Goal: Communication & Community: Participate in discussion

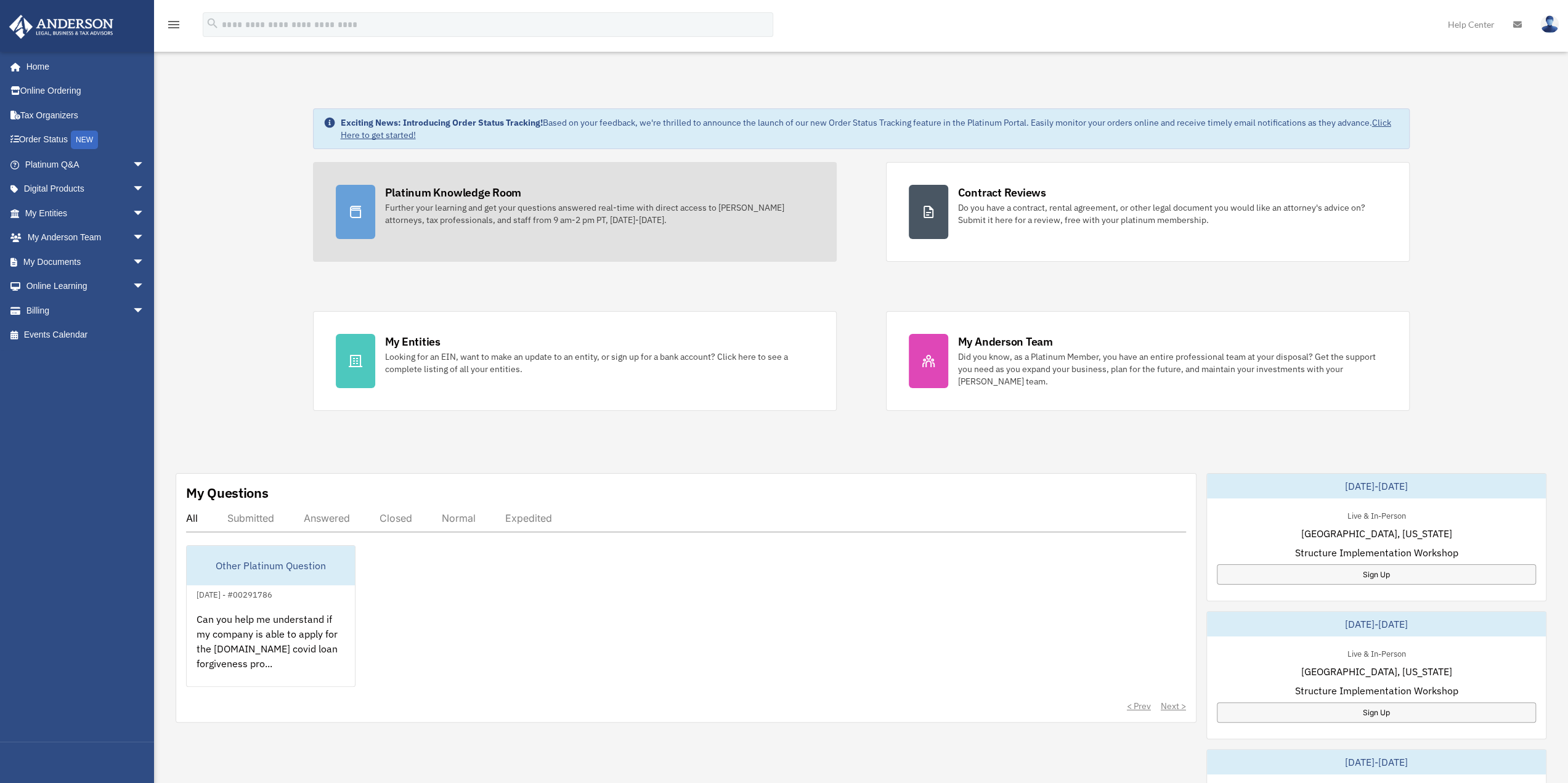
click at [476, 197] on div "Platinum Knowledge Room" at bounding box center [453, 192] width 137 height 15
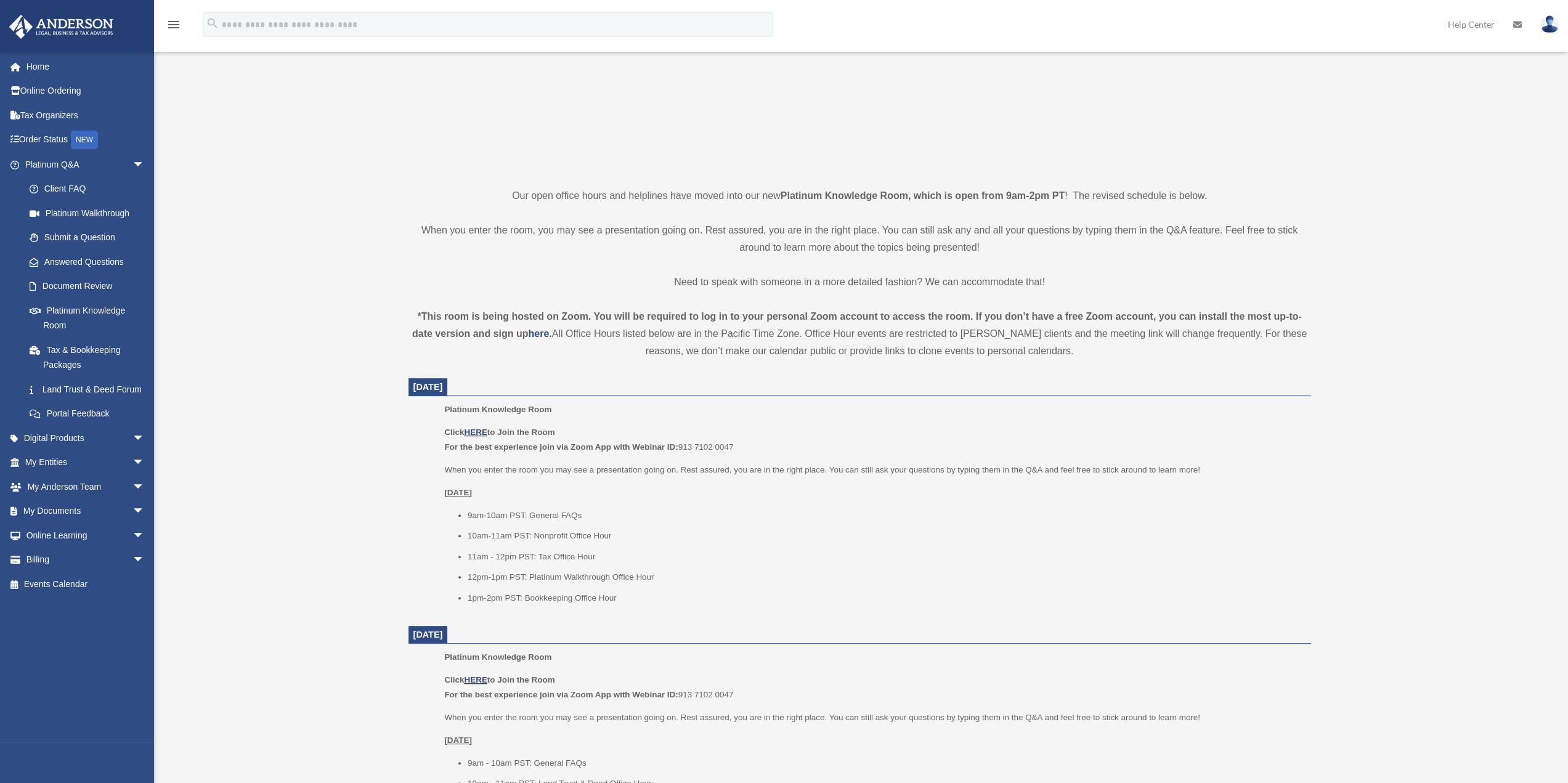
scroll to position [62, 0]
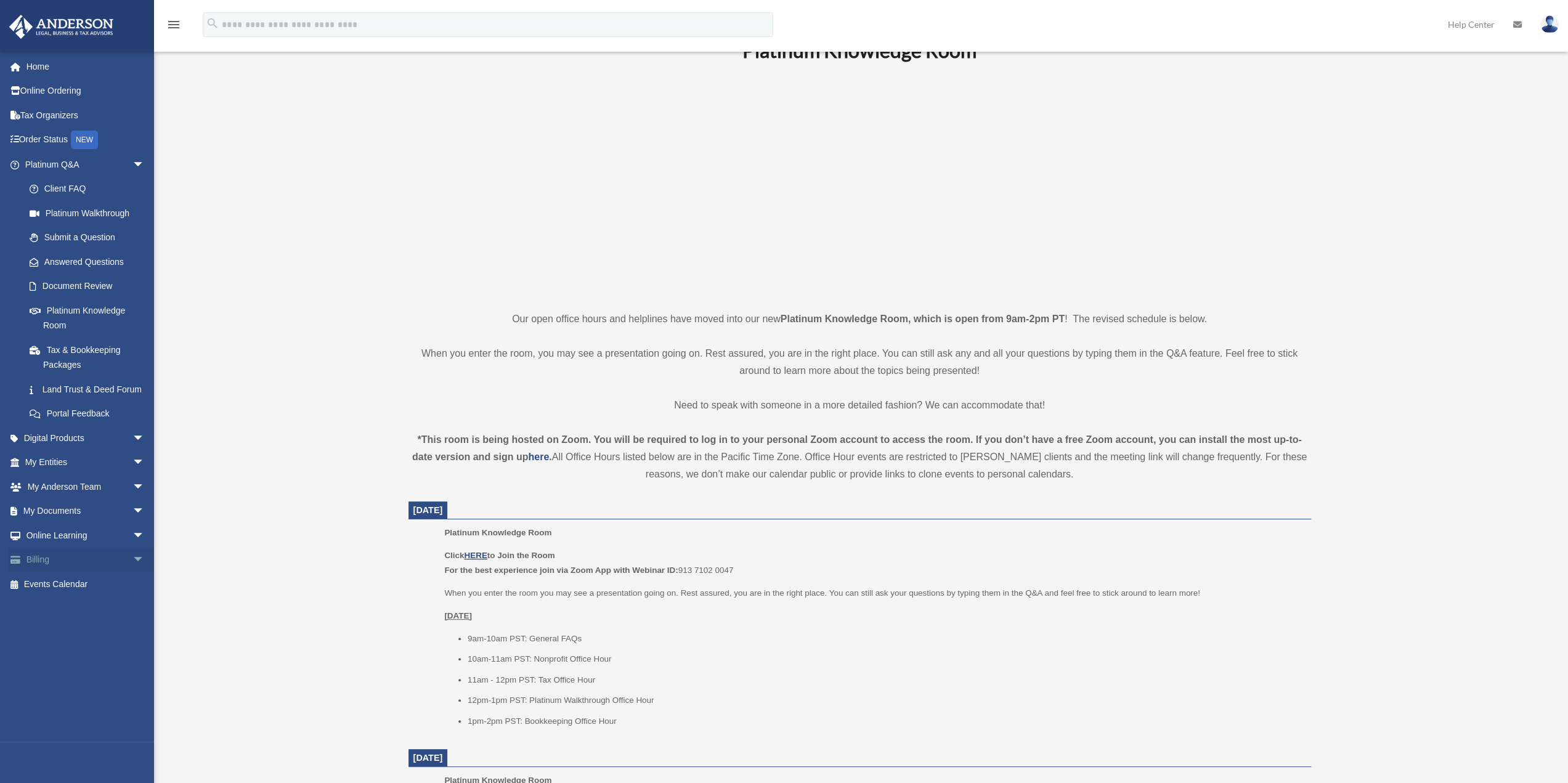
click at [72, 572] on link "Billing arrow_drop_down" at bounding box center [86, 560] width 154 height 25
click at [133, 572] on span "arrow_drop_down" at bounding box center [145, 560] width 25 height 25
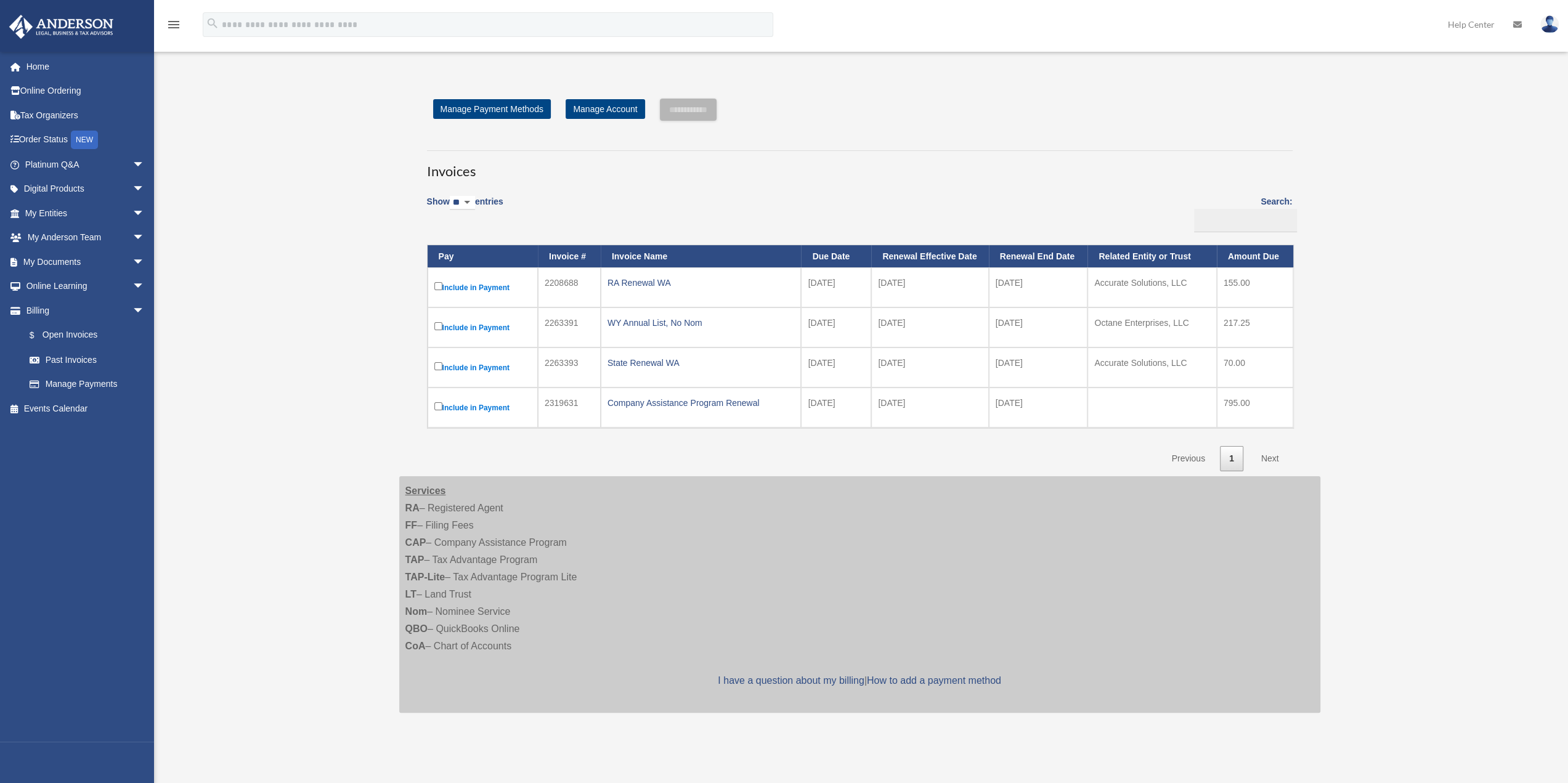
drag, startPoint x: 0, startPoint y: 0, endPoint x: 860, endPoint y: 166, distance: 875.9
click at [860, 166] on h3 "Invoices" at bounding box center [860, 165] width 866 height 30
click at [634, 321] on div "WY Annual List, No Nom" at bounding box center [701, 323] width 187 height 17
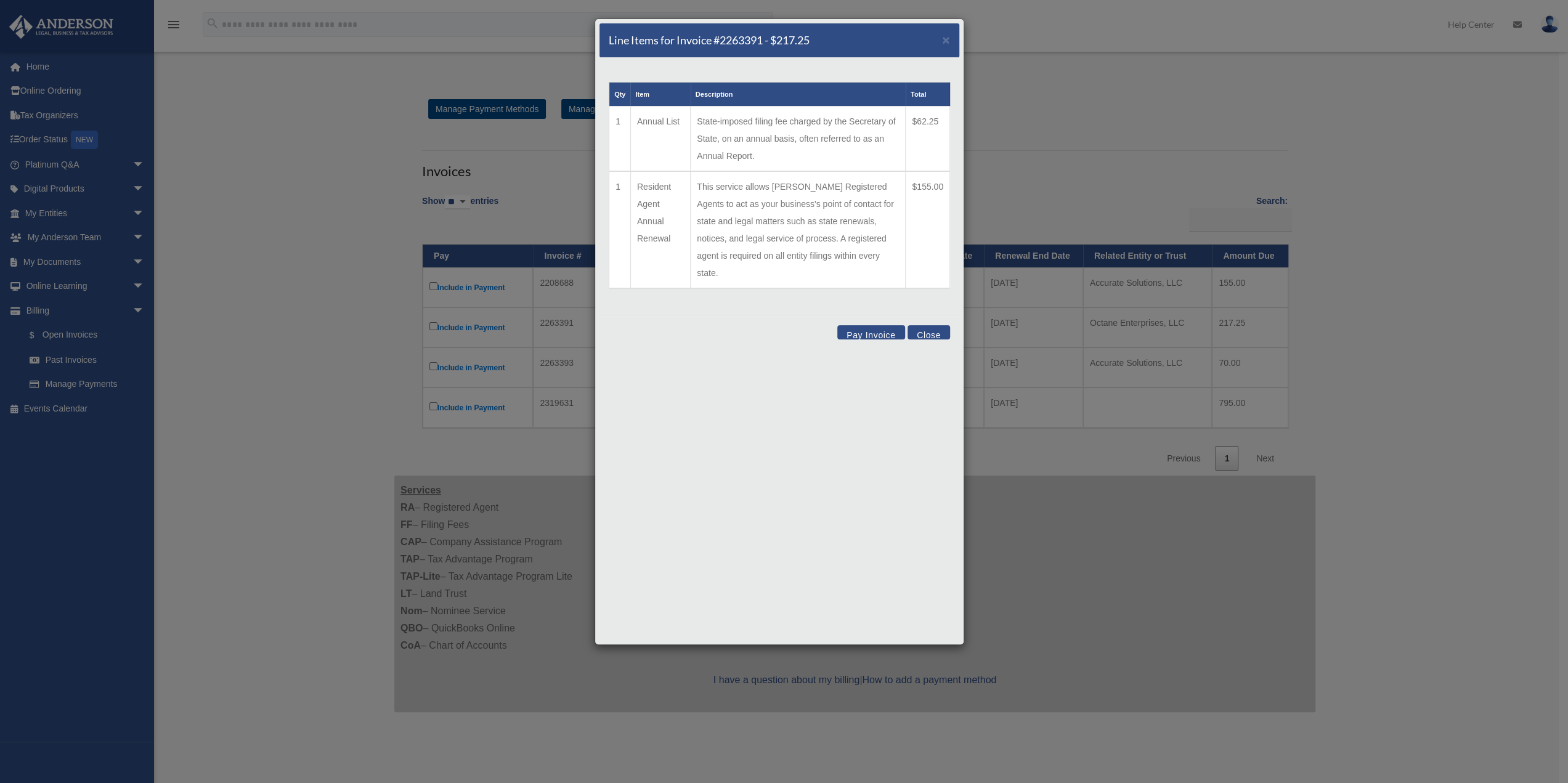
click at [931, 326] on button "Close" at bounding box center [929, 333] width 43 height 14
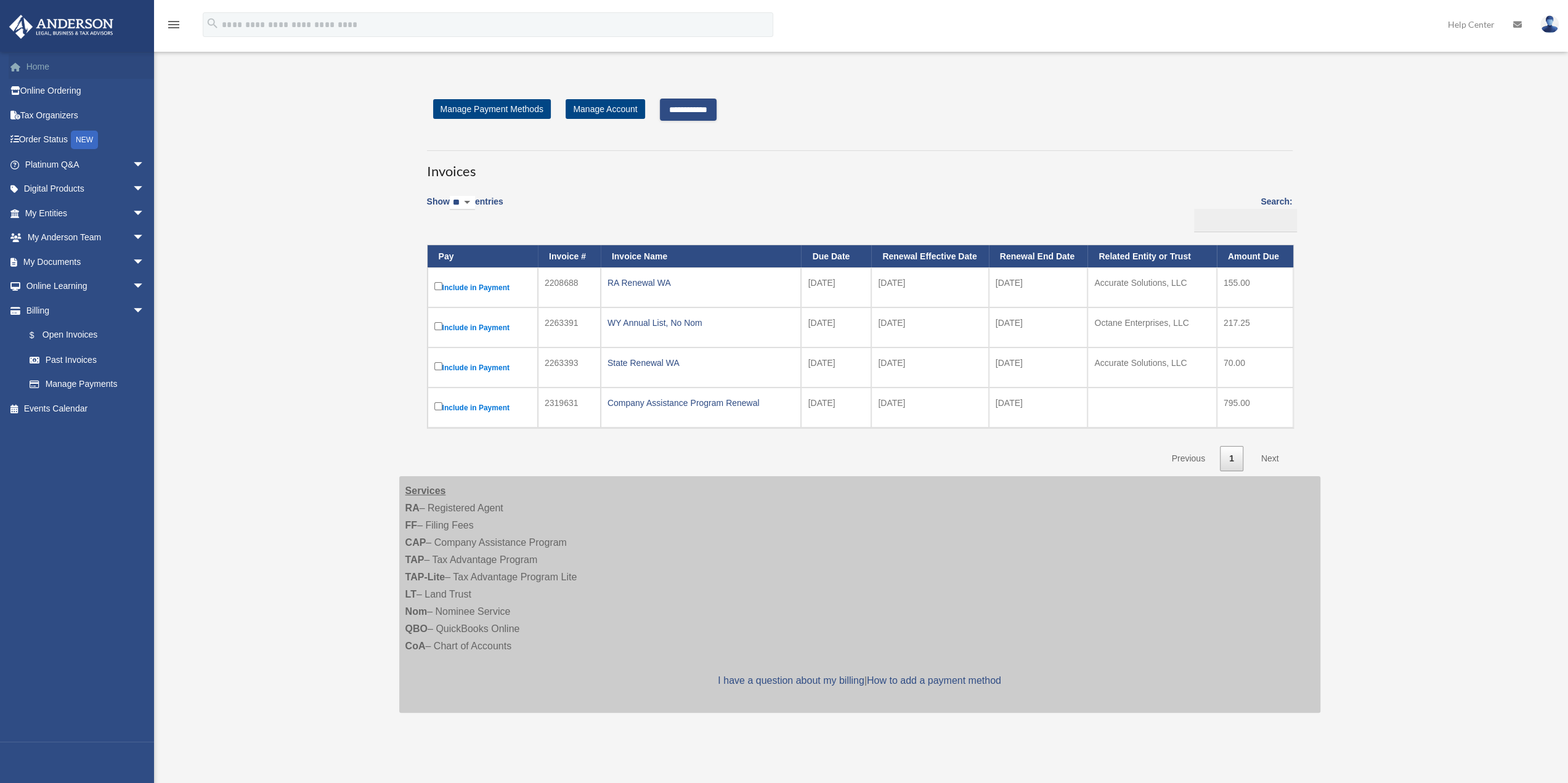
click at [43, 68] on link "Home" at bounding box center [86, 67] width 154 height 25
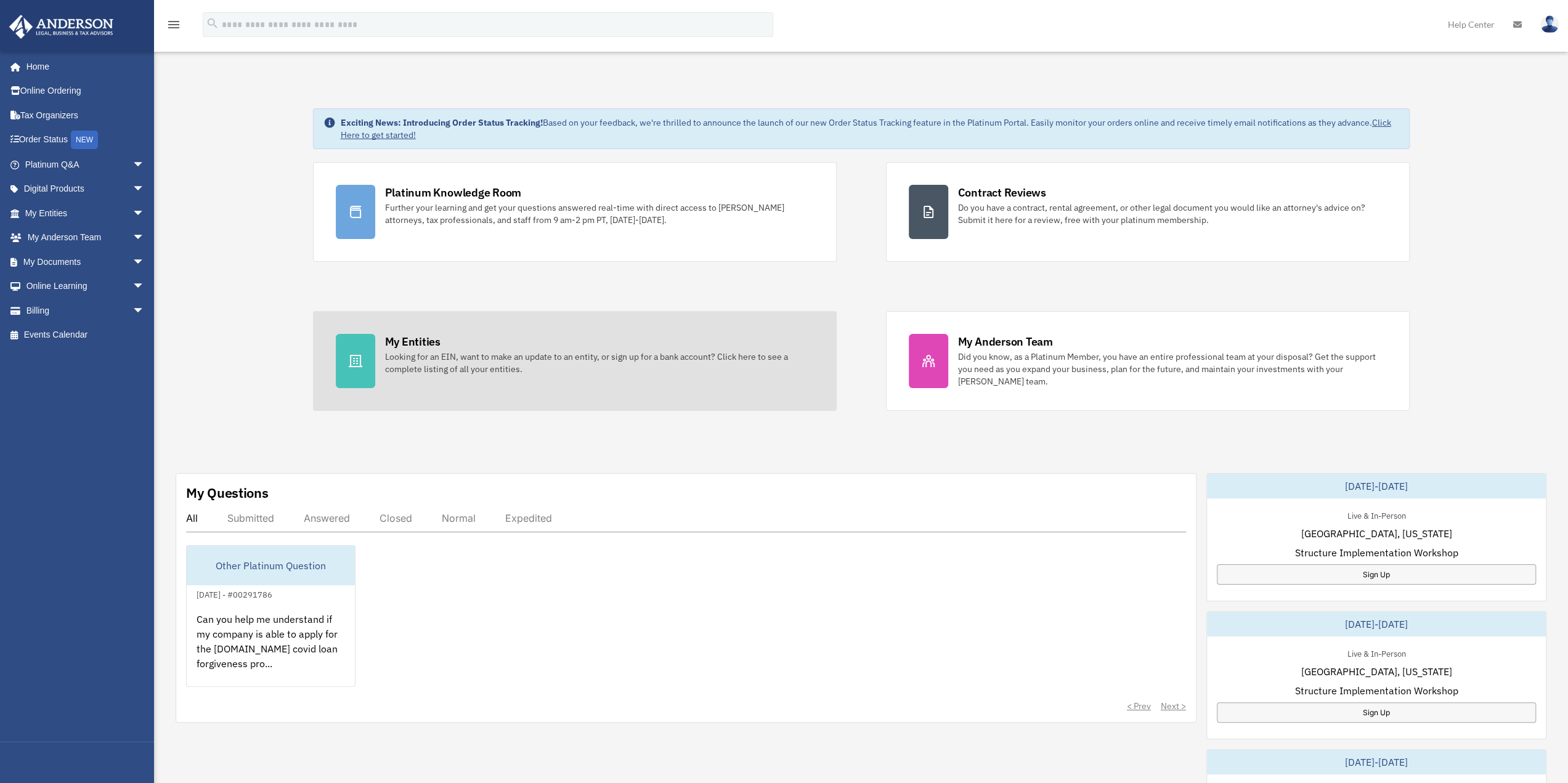
click at [502, 378] on link "My Entities Looking for an EIN, want to make an update to an entity, or sign up…" at bounding box center [575, 361] width 523 height 100
click at [465, 364] on div "Looking for an EIN, want to make an update to an entity, or sign up for a bank …" at bounding box center [599, 363] width 428 height 25
click at [414, 340] on div "My Entities" at bounding box center [412, 341] width 55 height 15
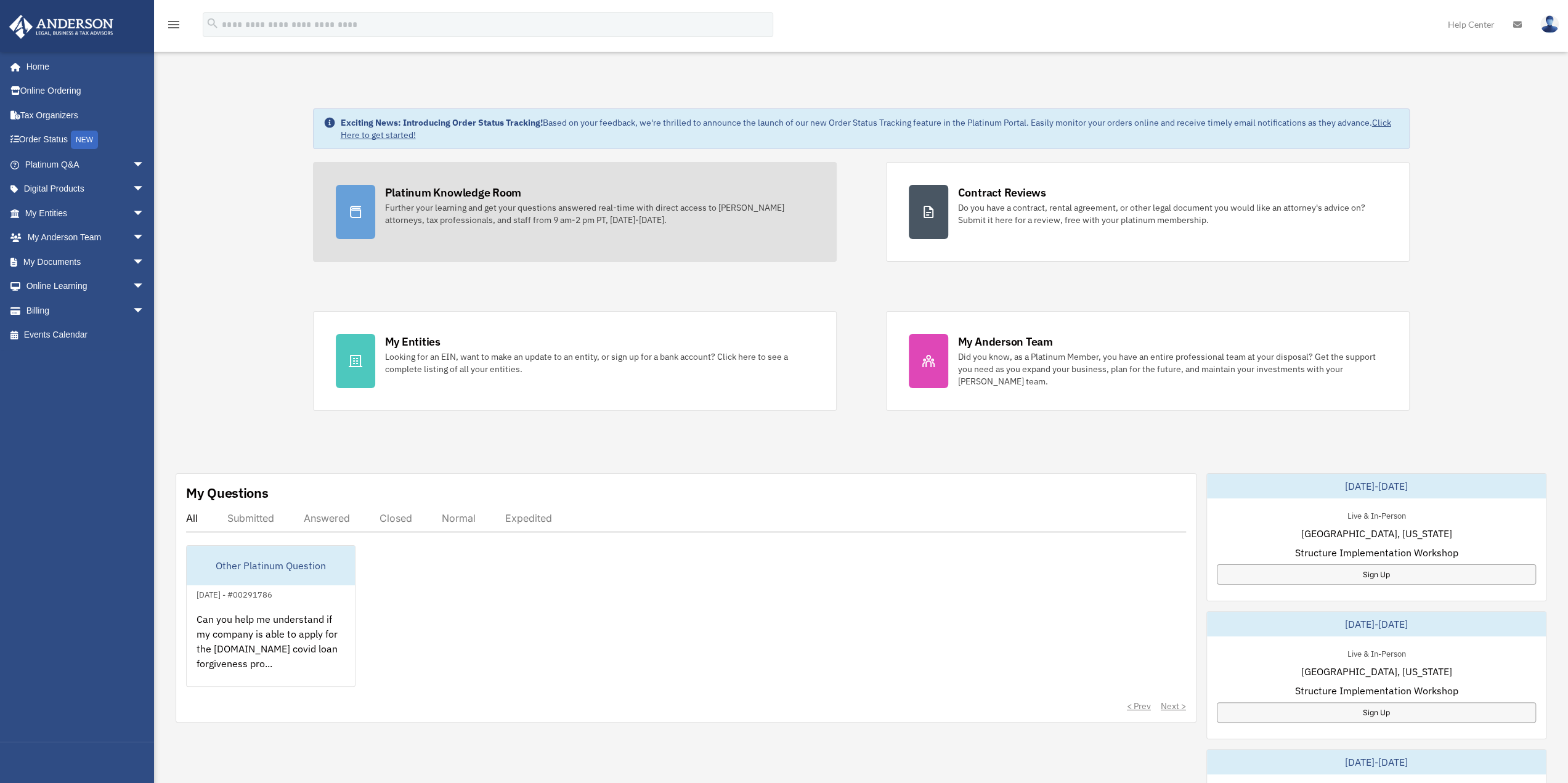
click at [491, 209] on div "Further your learning and get your questions answered real-time with direct acc…" at bounding box center [599, 214] width 428 height 25
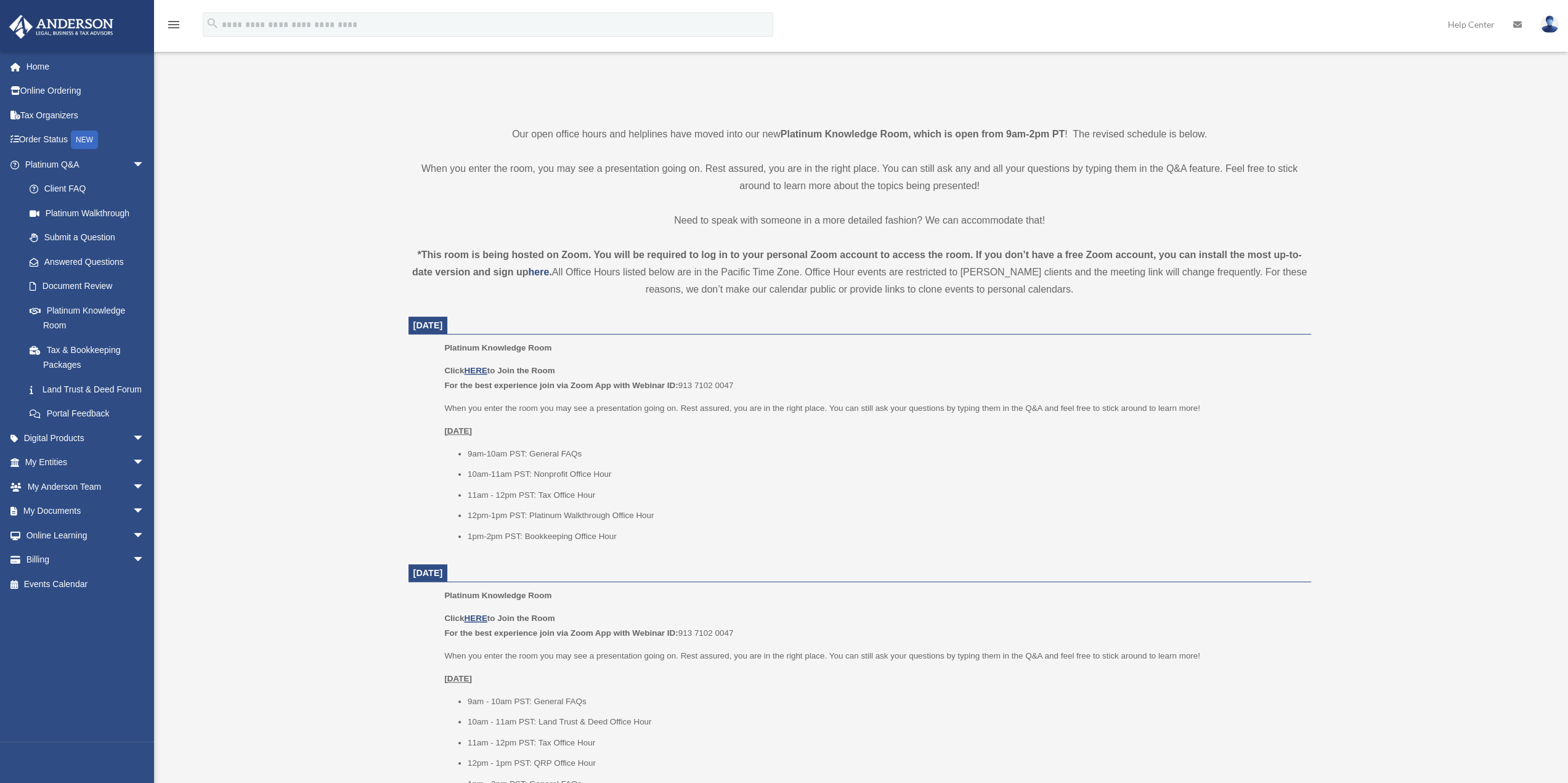
scroll to position [123, 0]
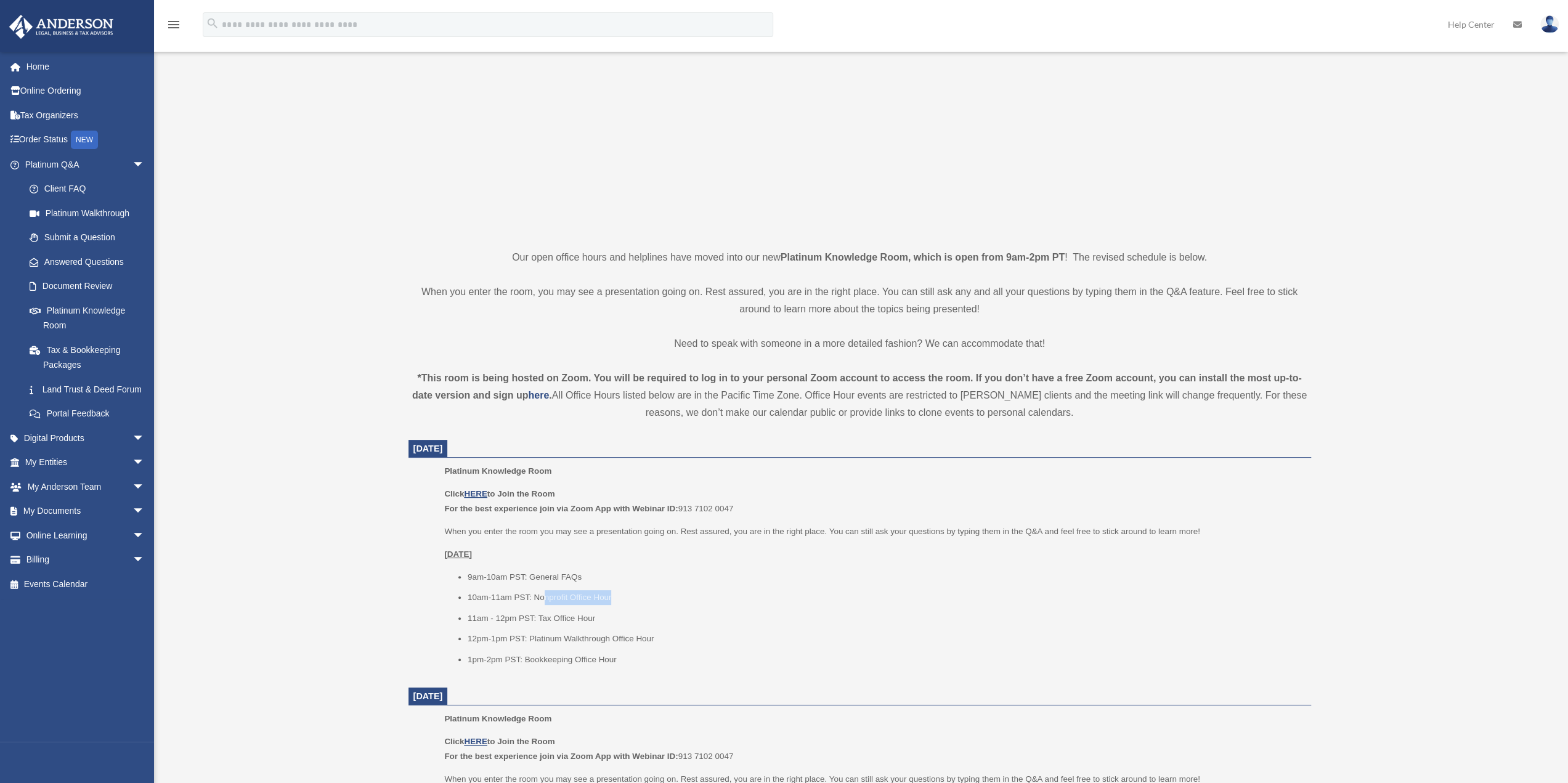
drag, startPoint x: 544, startPoint y: 600, endPoint x: 706, endPoint y: 587, distance: 162.5
click at [673, 595] on li "10am-11am PST: Nonprofit Office Hour" at bounding box center [884, 597] width 834 height 14
click at [732, 572] on li "9am-10am PST: General FAQs" at bounding box center [884, 577] width 834 height 14
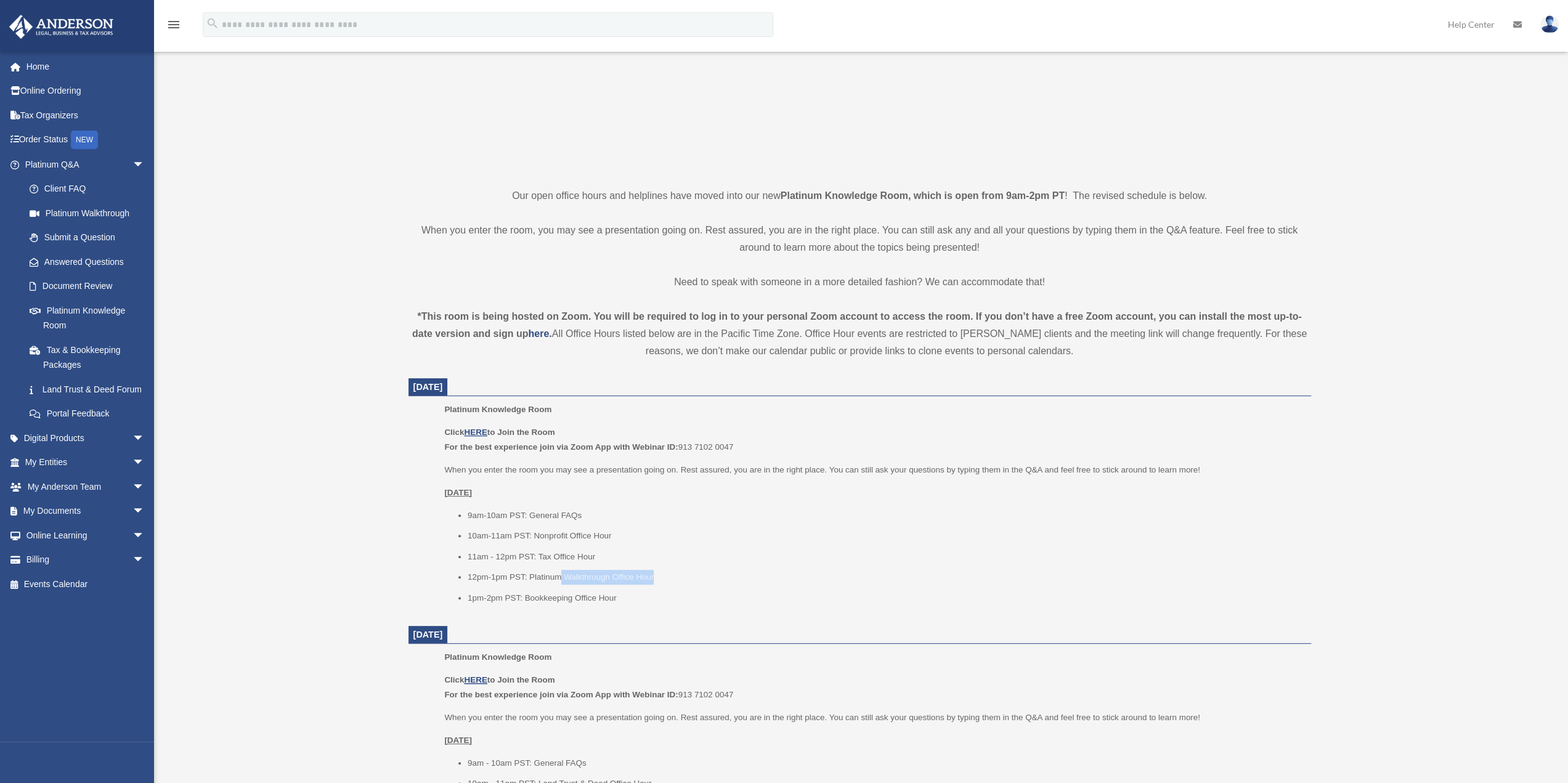
drag, startPoint x: 558, startPoint y: 577, endPoint x: 882, endPoint y: 568, distance: 324.1
click at [882, 568] on ul "9am-10am PST: General FAQs 10am-11am PST: Nonprofit Office Hour 11am - 12pm PST…" at bounding box center [873, 557] width 858 height 97
click at [896, 539] on li "10am-11am PST: Nonprofit Office Hour" at bounding box center [884, 536] width 834 height 14
drag, startPoint x: 720, startPoint y: 468, endPoint x: 1240, endPoint y: 463, distance: 520.0
click at [1240, 463] on p "When you enter the room you may see a presentation going on. Rest assured, you …" at bounding box center [873, 470] width 858 height 14
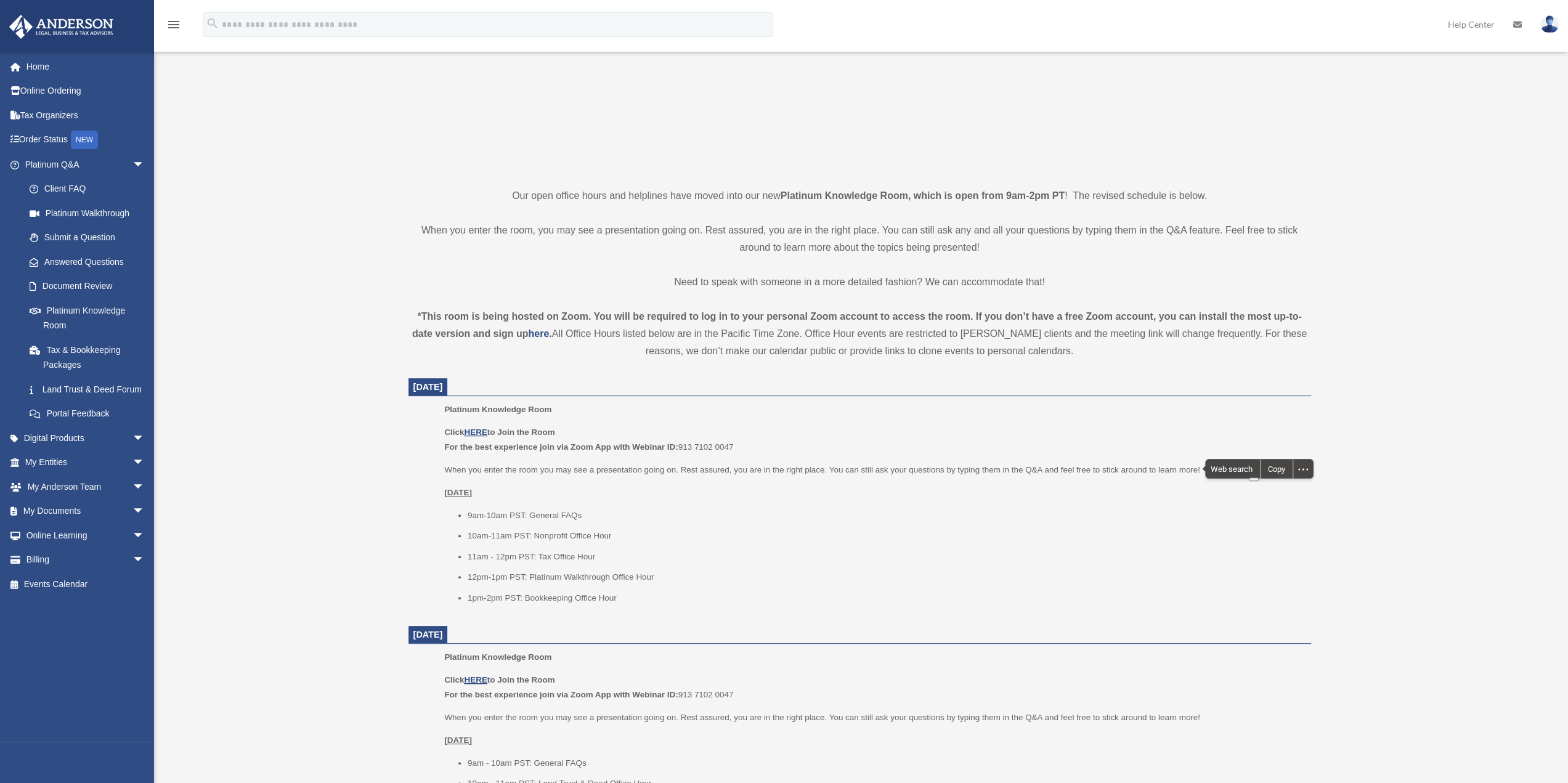
drag, startPoint x: 988, startPoint y: 453, endPoint x: 944, endPoint y: 461, distance: 44.7
click at [974, 456] on div "Click HERE to Join the Room For the best experience join via Zoom App with Webi…" at bounding box center [873, 515] width 858 height 180
drag, startPoint x: 570, startPoint y: 598, endPoint x: 771, endPoint y: 602, distance: 201.0
click at [768, 603] on li "1pm-2pm PST: Bookkeeping Office Hour" at bounding box center [884, 598] width 834 height 14
click at [851, 490] on p "[DATE]" at bounding box center [873, 493] width 858 height 14
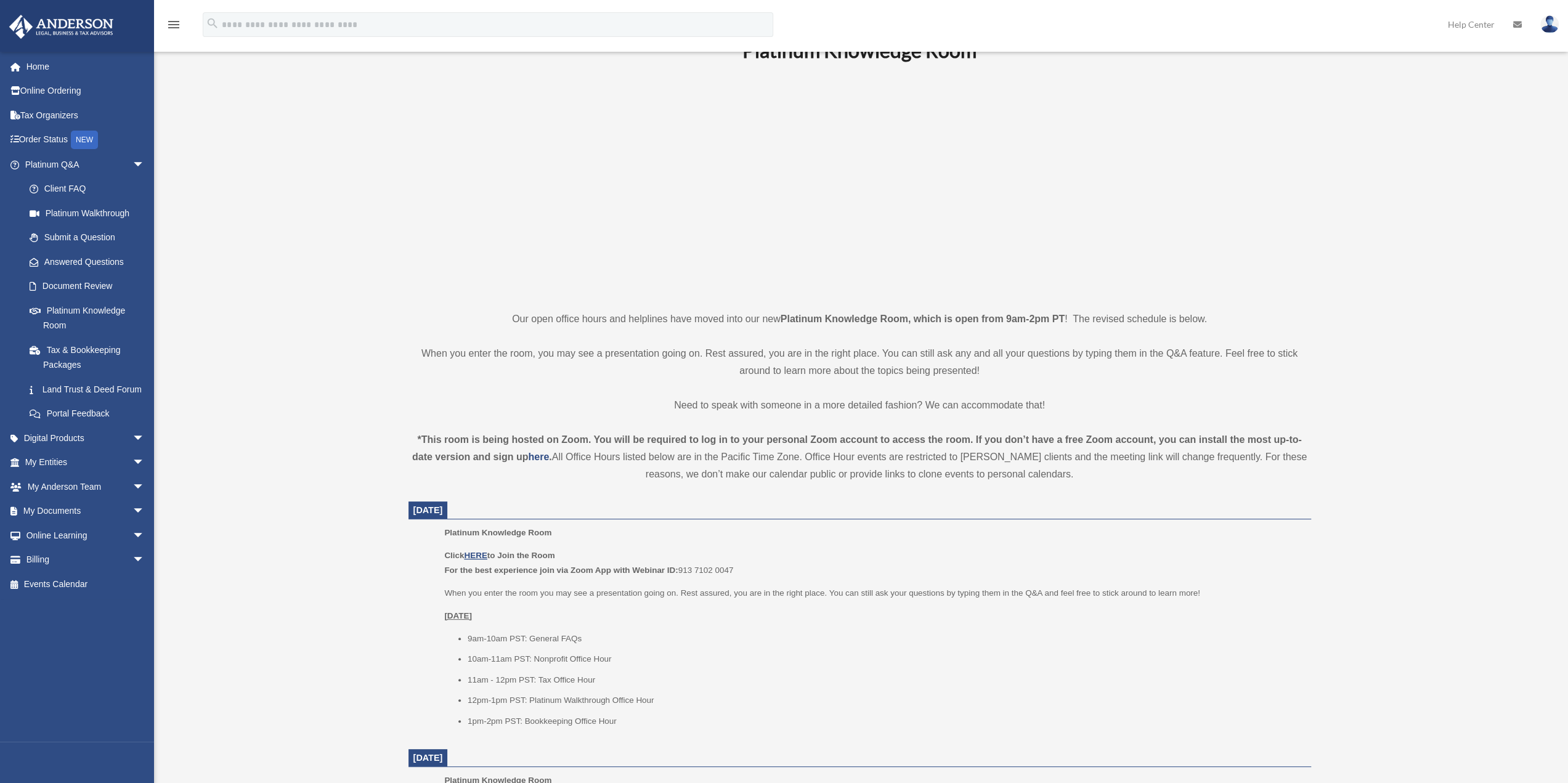
scroll to position [123, 0]
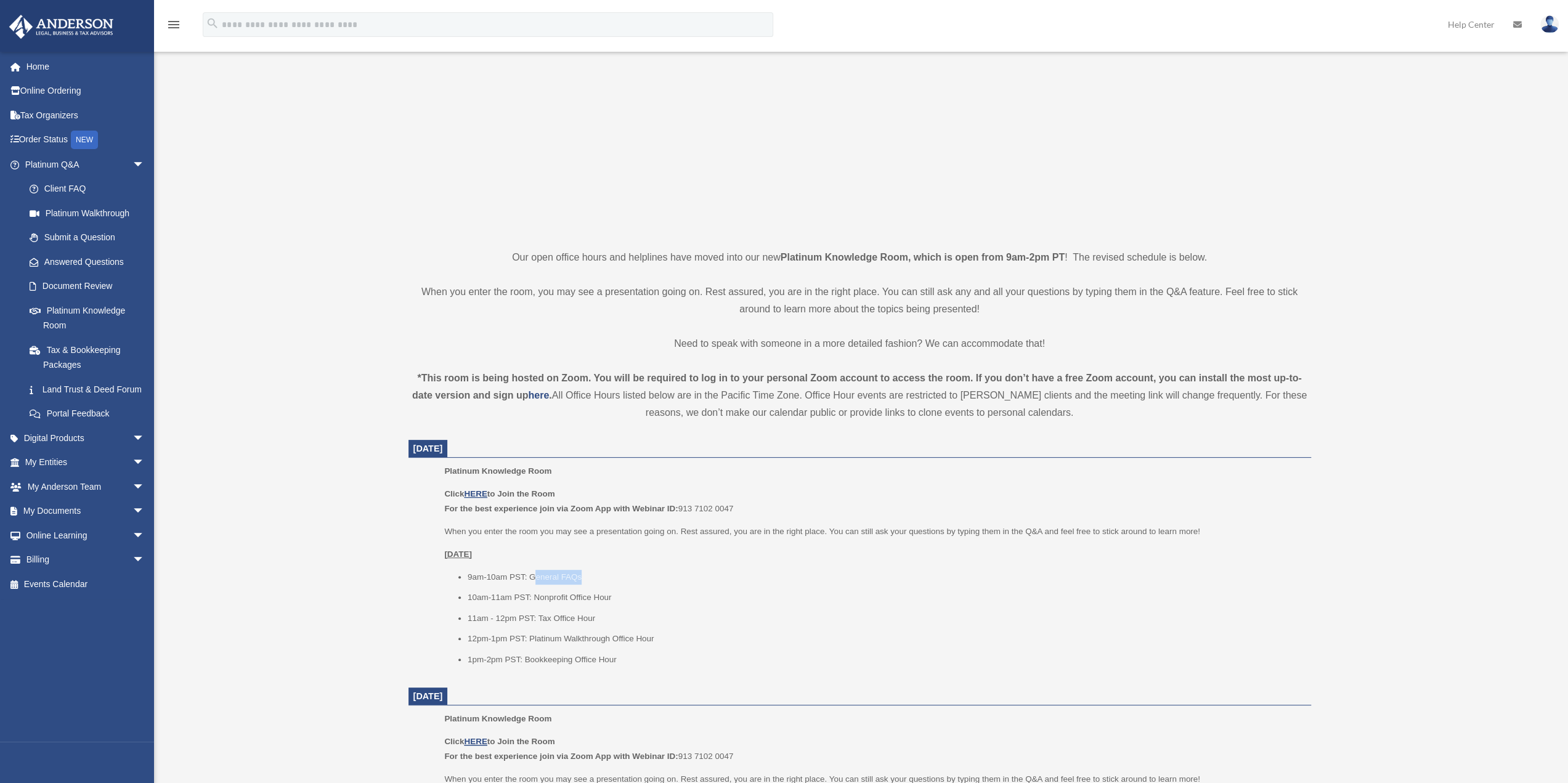
drag, startPoint x: 535, startPoint y: 575, endPoint x: 705, endPoint y: 576, distance: 170.0
click at [705, 576] on li "9am-10am PST: General FAQs" at bounding box center [884, 577] width 834 height 14
click at [745, 568] on div "Click HERE to Join the Room For the best experience join via Zoom App with Webi…" at bounding box center [873, 576] width 858 height 180
click at [835, 518] on div "Click HERE to Join the Room For the best experience join via Zoom App with Webi…" at bounding box center [873, 576] width 858 height 180
drag, startPoint x: 638, startPoint y: 614, endPoint x: 630, endPoint y: 576, distance: 38.8
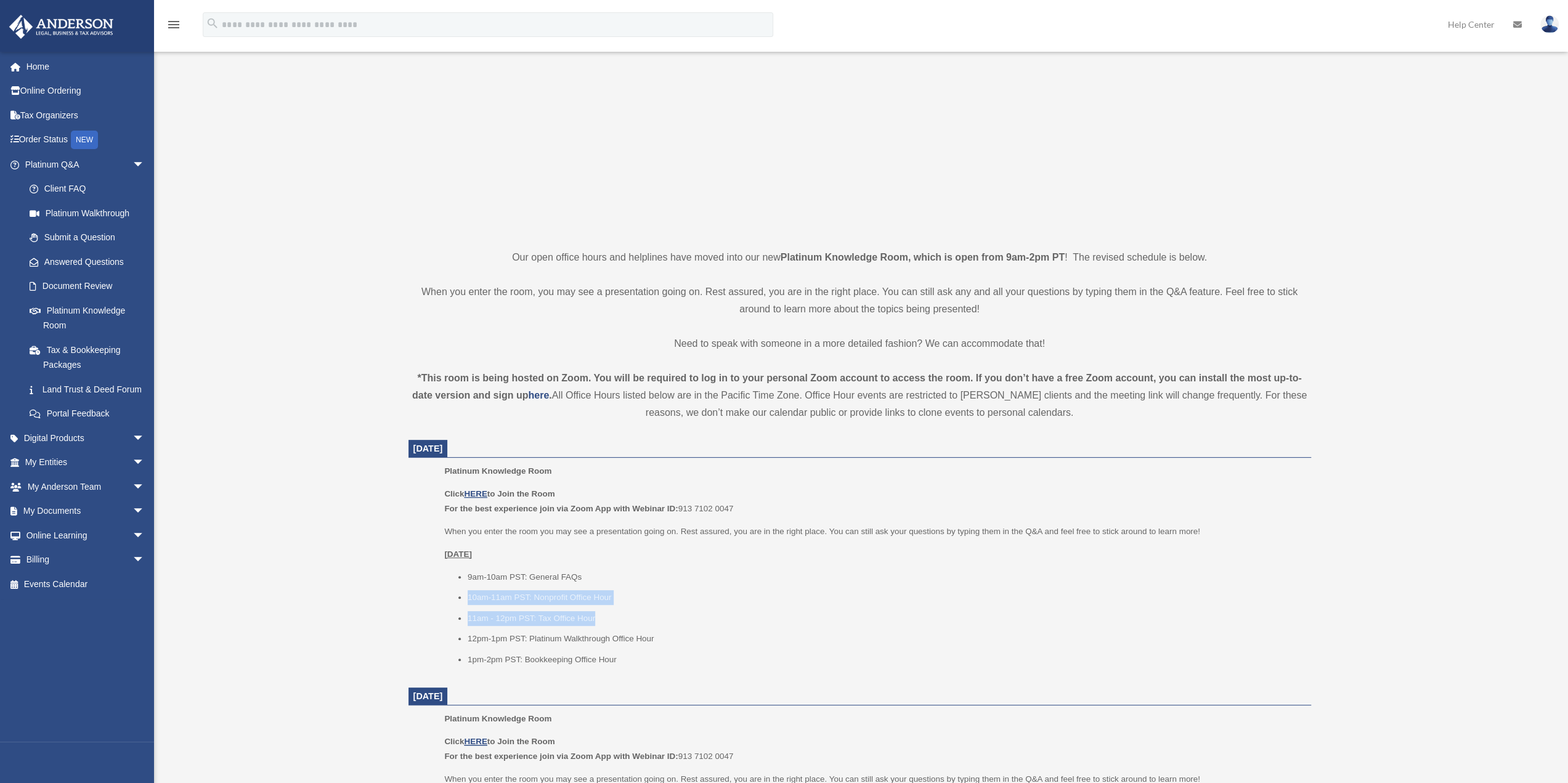
click at [634, 607] on ul "9am-10am PST: General FAQs 10am-11am PST: Nonprofit Office Hour 11am - 12pm PST…" at bounding box center [873, 618] width 858 height 97
click at [643, 559] on p "[DATE]" at bounding box center [873, 555] width 858 height 14
drag, startPoint x: 540, startPoint y: 571, endPoint x: 652, endPoint y: 568, distance: 112.0
click at [652, 565] on div "Click HERE to Join the Room For the best experience join via Zoom App with Webi…" at bounding box center [873, 576] width 858 height 180
click at [992, 503] on p "Click HERE to Join the Room For the best experience join via Zoom App with Webi…" at bounding box center [873, 501] width 858 height 29
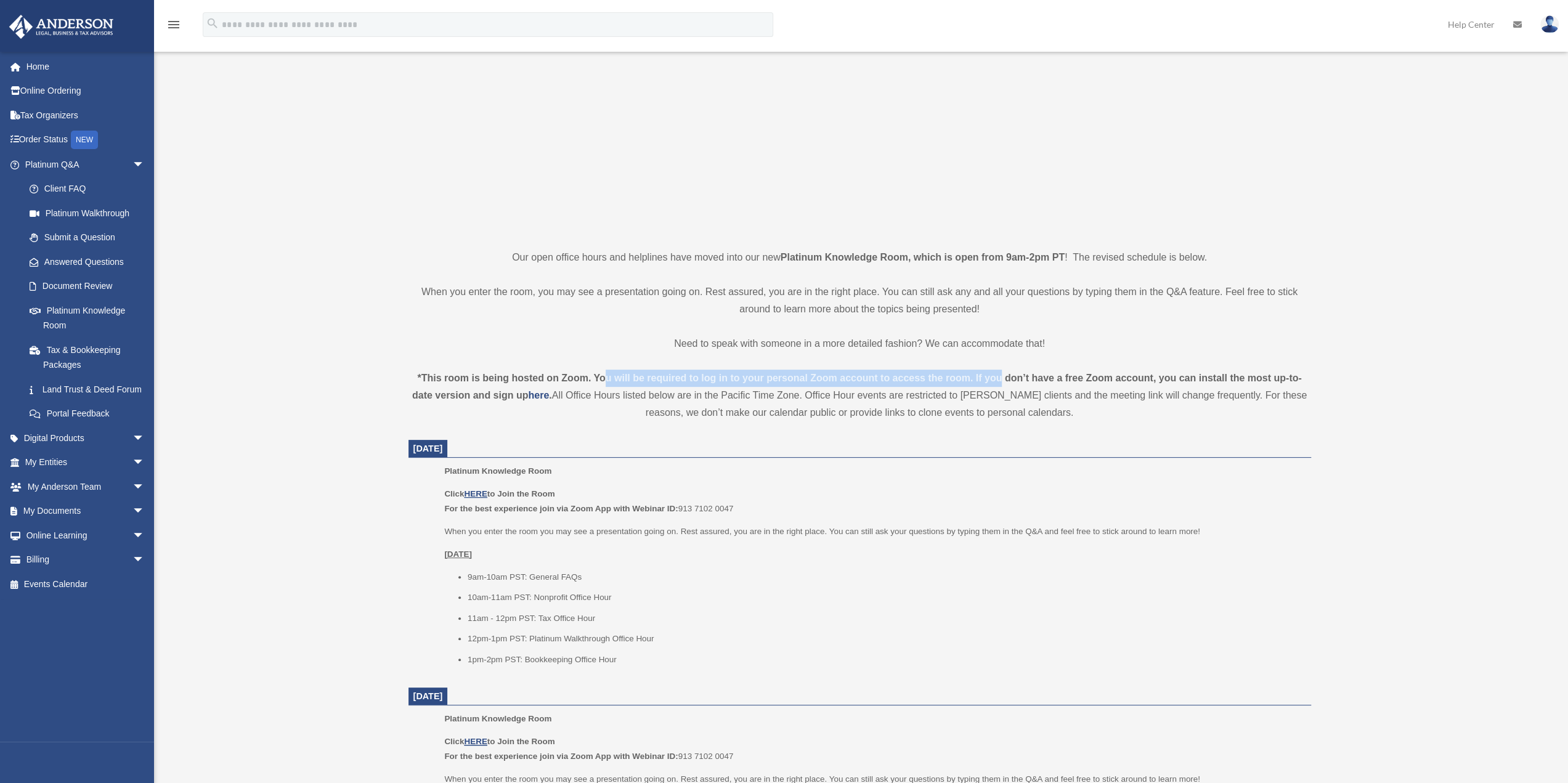
drag, startPoint x: 606, startPoint y: 376, endPoint x: 961, endPoint y: 371, distance: 355.0
click at [1003, 367] on div "Platinum Knowledge Room Our open office hours and helplines have moved into our…" at bounding box center [860, 761] width 921 height 1573
click at [855, 371] on div "*This room is being hosted on Zoom. You will be required to log in to your pers…" at bounding box center [859, 395] width 903 height 51
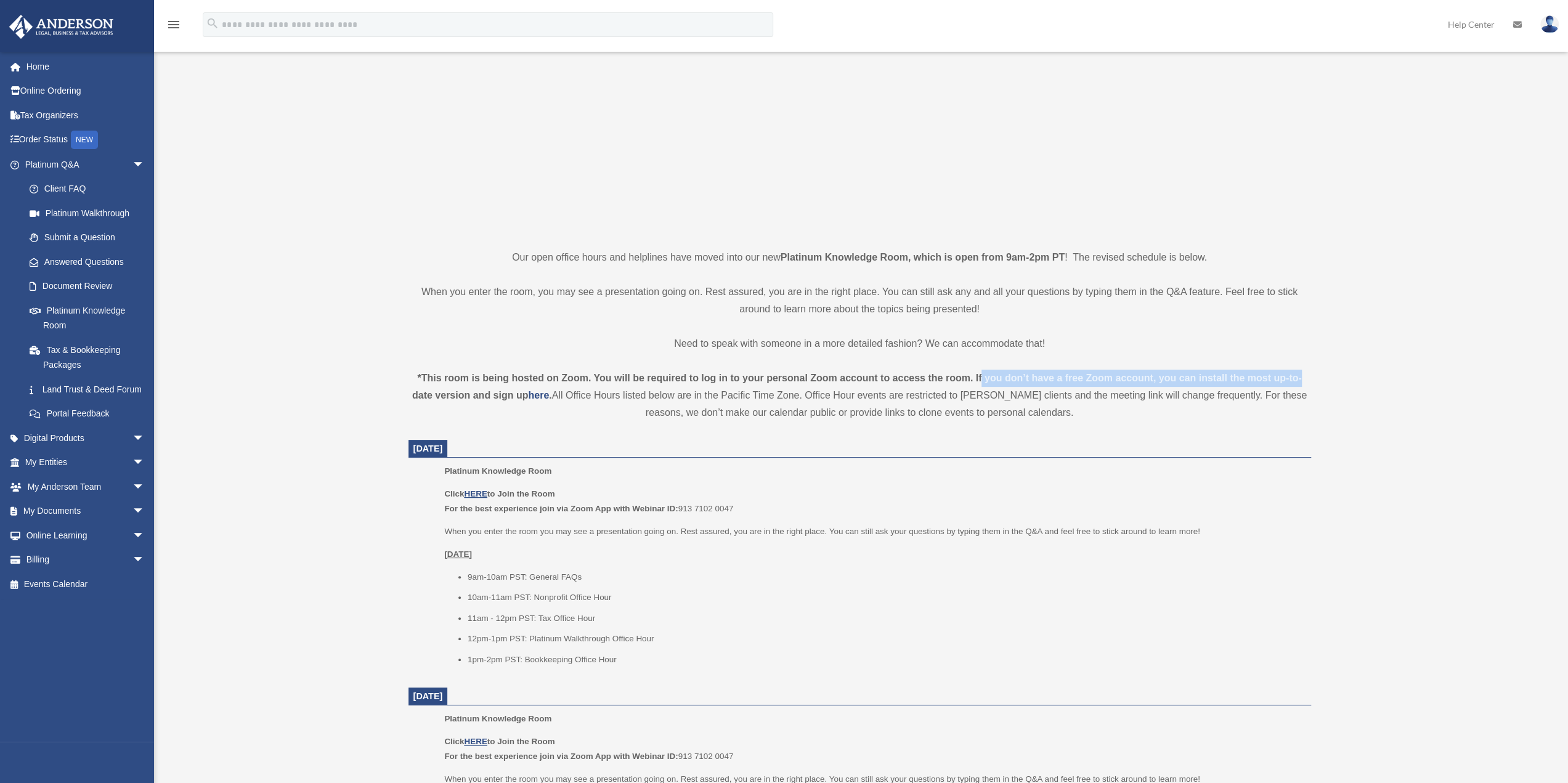
drag, startPoint x: 981, startPoint y: 381, endPoint x: 1118, endPoint y: 347, distance: 141.2
click at [1287, 362] on div "Platinum Knowledge Room Our open office hours and helplines have moved into our…" at bounding box center [860, 761] width 921 height 1573
click at [1003, 380] on strong "*This room is being hosted on Zoom. You will be required to log in to your pers…" at bounding box center [857, 386] width 889 height 28
click at [1253, 376] on strong "*This room is being hosted on Zoom. You will be required to log in to your pers…" at bounding box center [857, 386] width 889 height 28
